Goal: Information Seeking & Learning: Learn about a topic

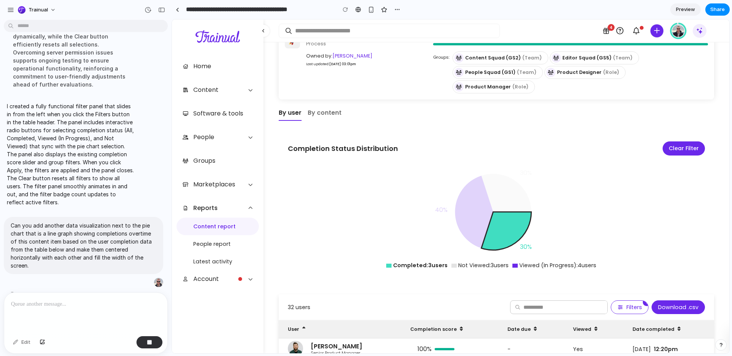
scroll to position [94, 0]
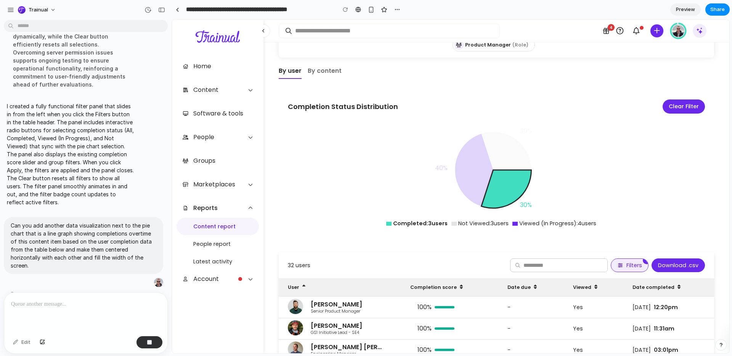
click at [619, 258] on button "Filters 1" at bounding box center [630, 265] width 38 height 14
click at [643, 257] on span "1" at bounding box center [647, 261] width 8 height 8
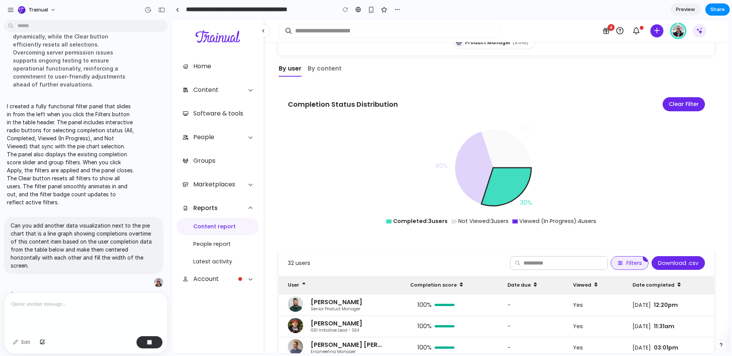
scroll to position [99, 0]
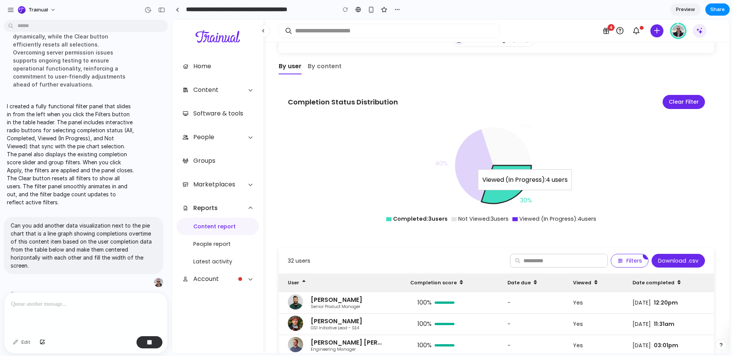
click at [472, 150] on icon at bounding box center [474, 165] width 38 height 72
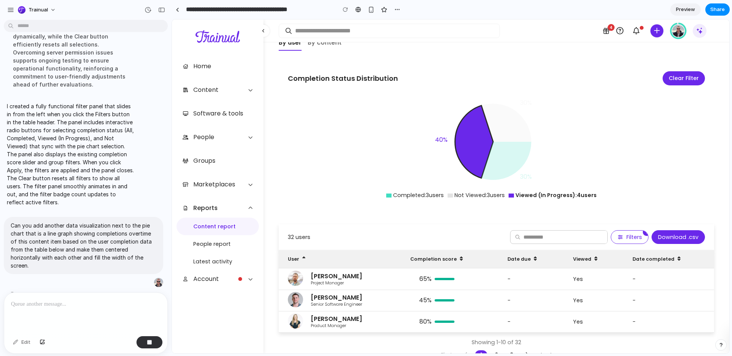
scroll to position [123, 0]
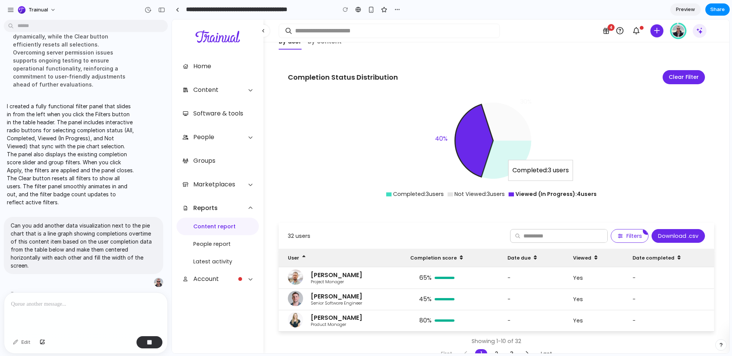
click at [502, 143] on icon at bounding box center [506, 160] width 50 height 38
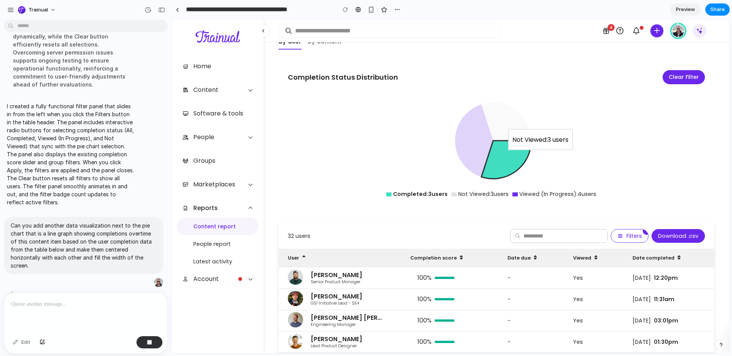
click at [500, 114] on icon at bounding box center [506, 122] width 50 height 38
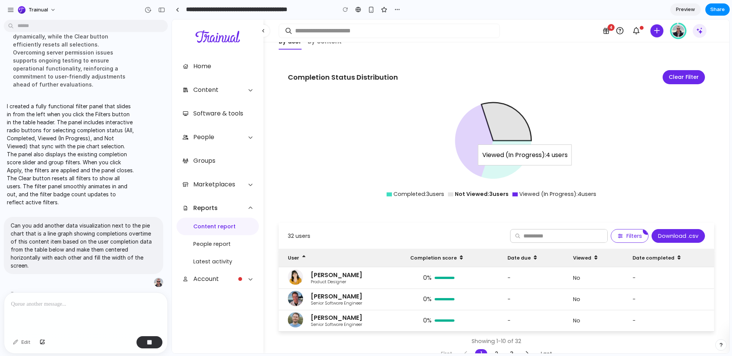
click at [481, 127] on icon at bounding box center [474, 140] width 38 height 72
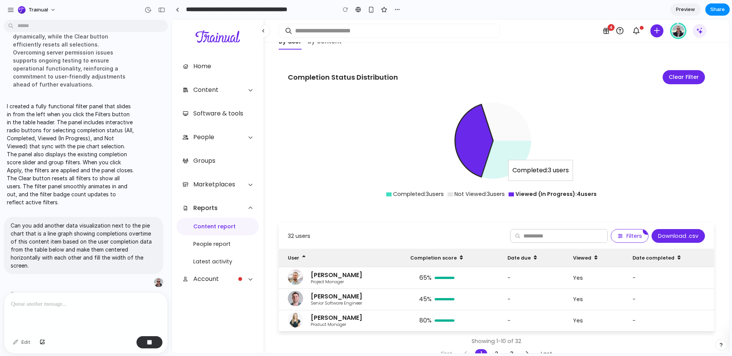
click at [503, 157] on icon at bounding box center [506, 160] width 50 height 38
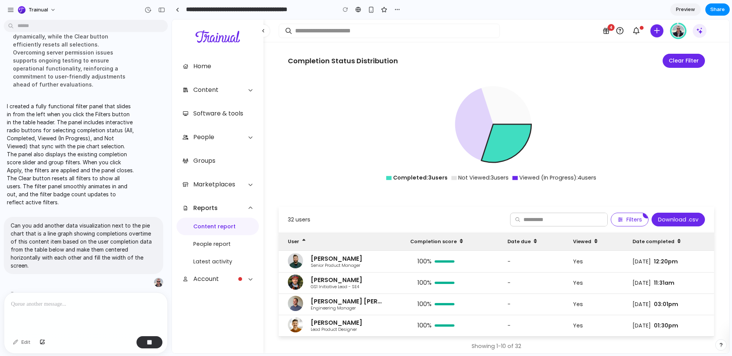
scroll to position [111, 0]
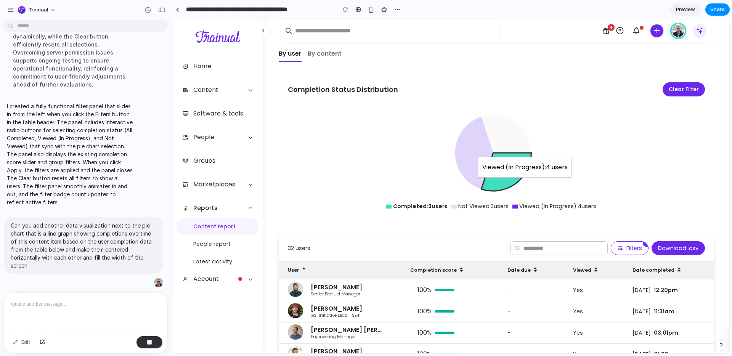
click at [460, 136] on icon at bounding box center [474, 153] width 38 height 72
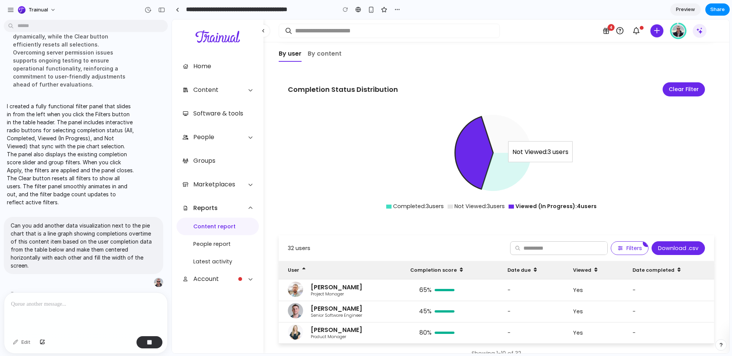
click at [501, 122] on icon at bounding box center [506, 134] width 50 height 38
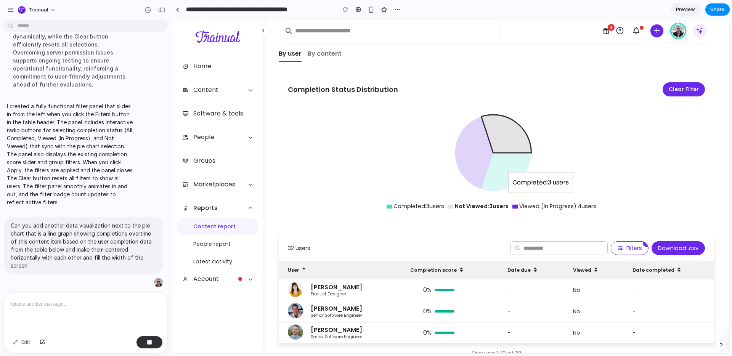
click at [505, 153] on icon at bounding box center [506, 172] width 50 height 38
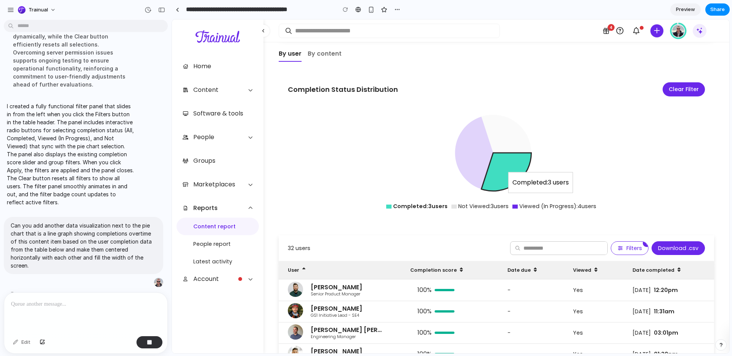
scroll to position [112, 0]
click at [473, 143] on icon at bounding box center [474, 152] width 38 height 72
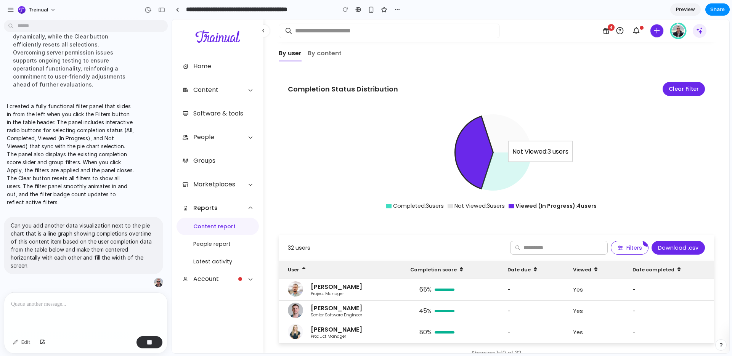
click at [504, 125] on icon at bounding box center [506, 133] width 50 height 38
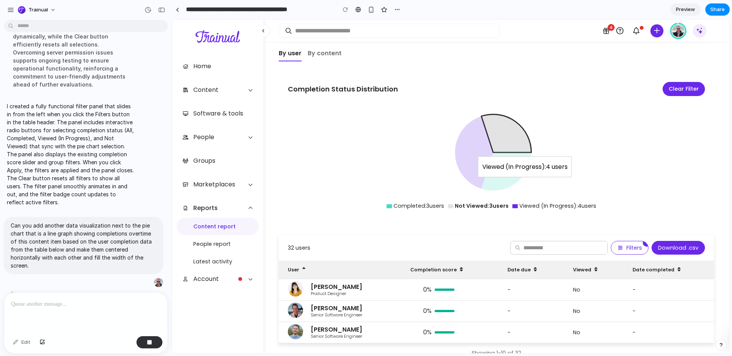
click at [464, 131] on icon at bounding box center [474, 152] width 38 height 72
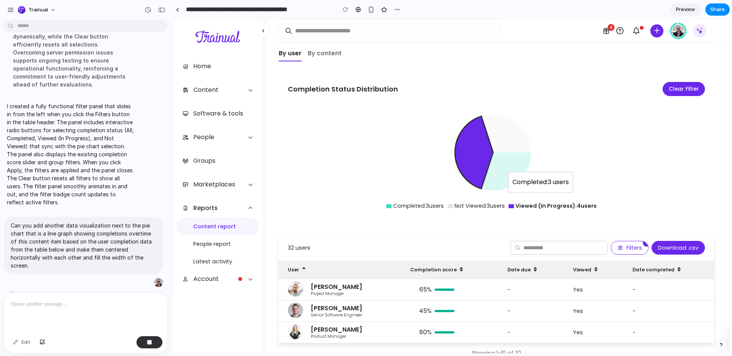
click at [497, 169] on icon at bounding box center [506, 171] width 50 height 38
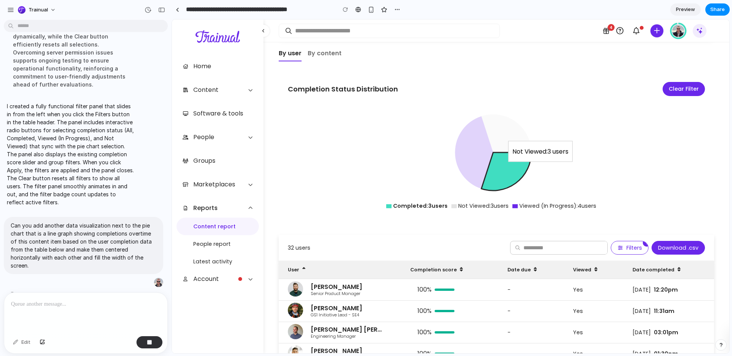
click at [502, 123] on icon at bounding box center [506, 133] width 50 height 38
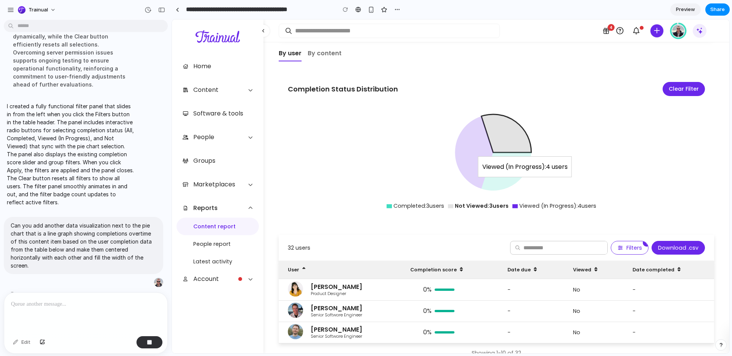
click at [470, 138] on icon at bounding box center [474, 152] width 38 height 72
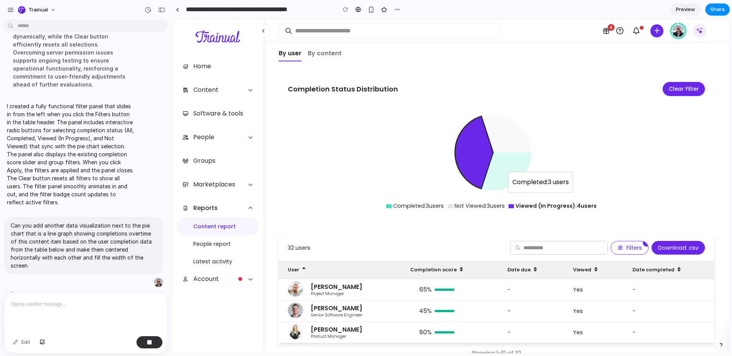
click at [493, 164] on icon at bounding box center [506, 171] width 50 height 38
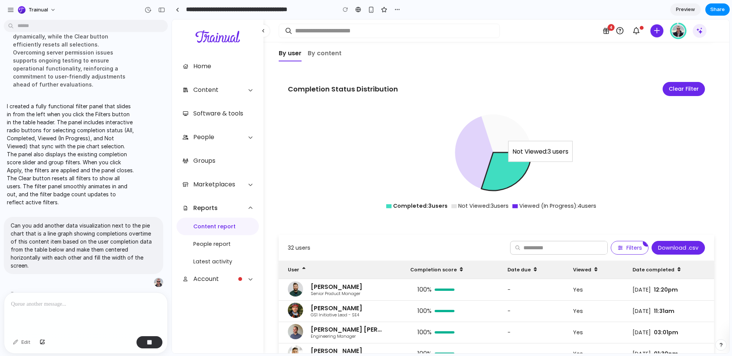
click at [503, 124] on icon at bounding box center [506, 133] width 50 height 38
